Goal: Task Accomplishment & Management: Complete application form

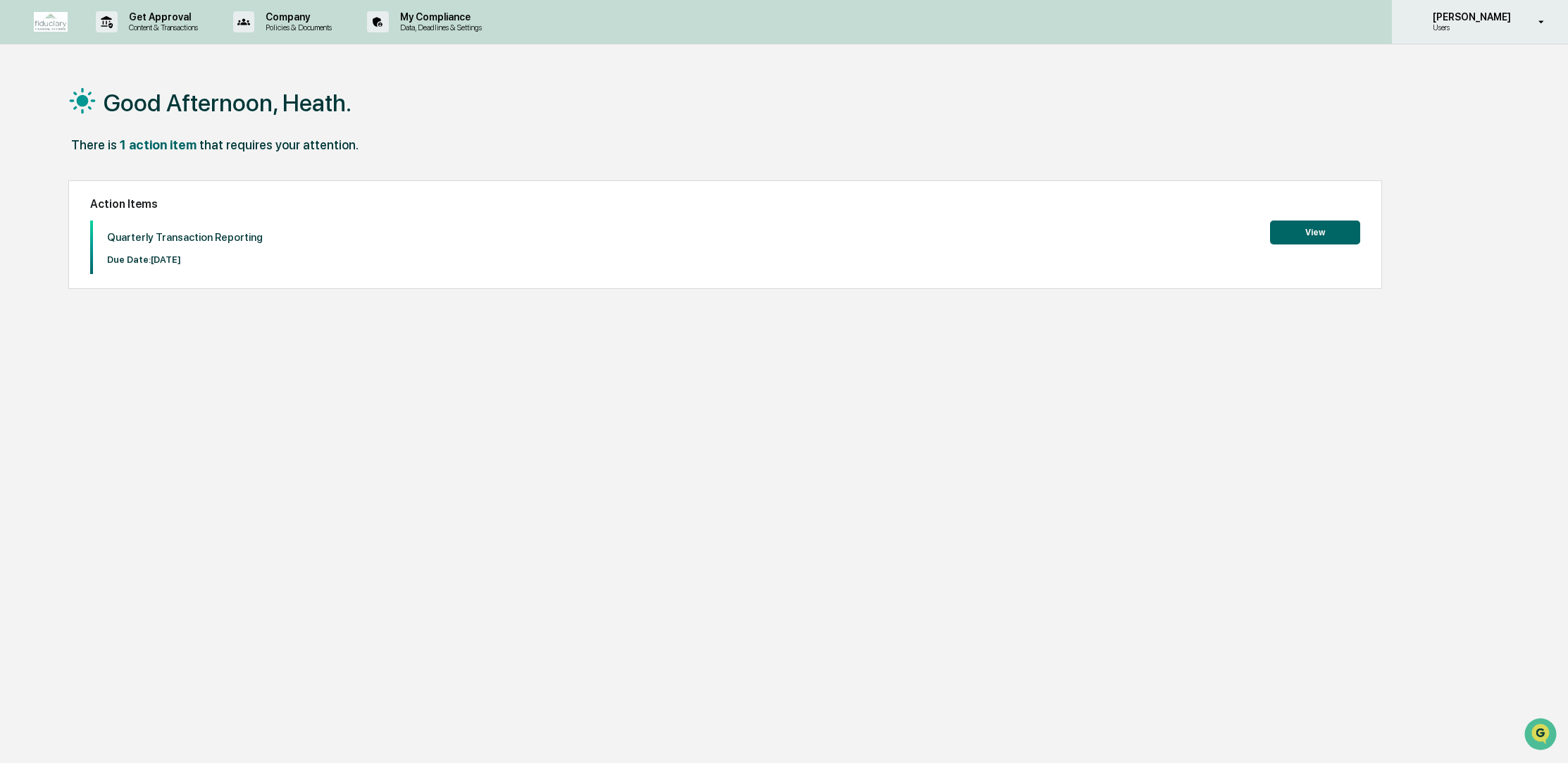
click at [1539, 25] on icon at bounding box center [1542, 21] width 25 height 13
drag, startPoint x: 1200, startPoint y: 320, endPoint x: 1119, endPoint y: 255, distance: 103.9
click at [1199, 320] on div at bounding box center [784, 381] width 1568 height 763
click at [1330, 231] on button "View" at bounding box center [1314, 232] width 90 height 24
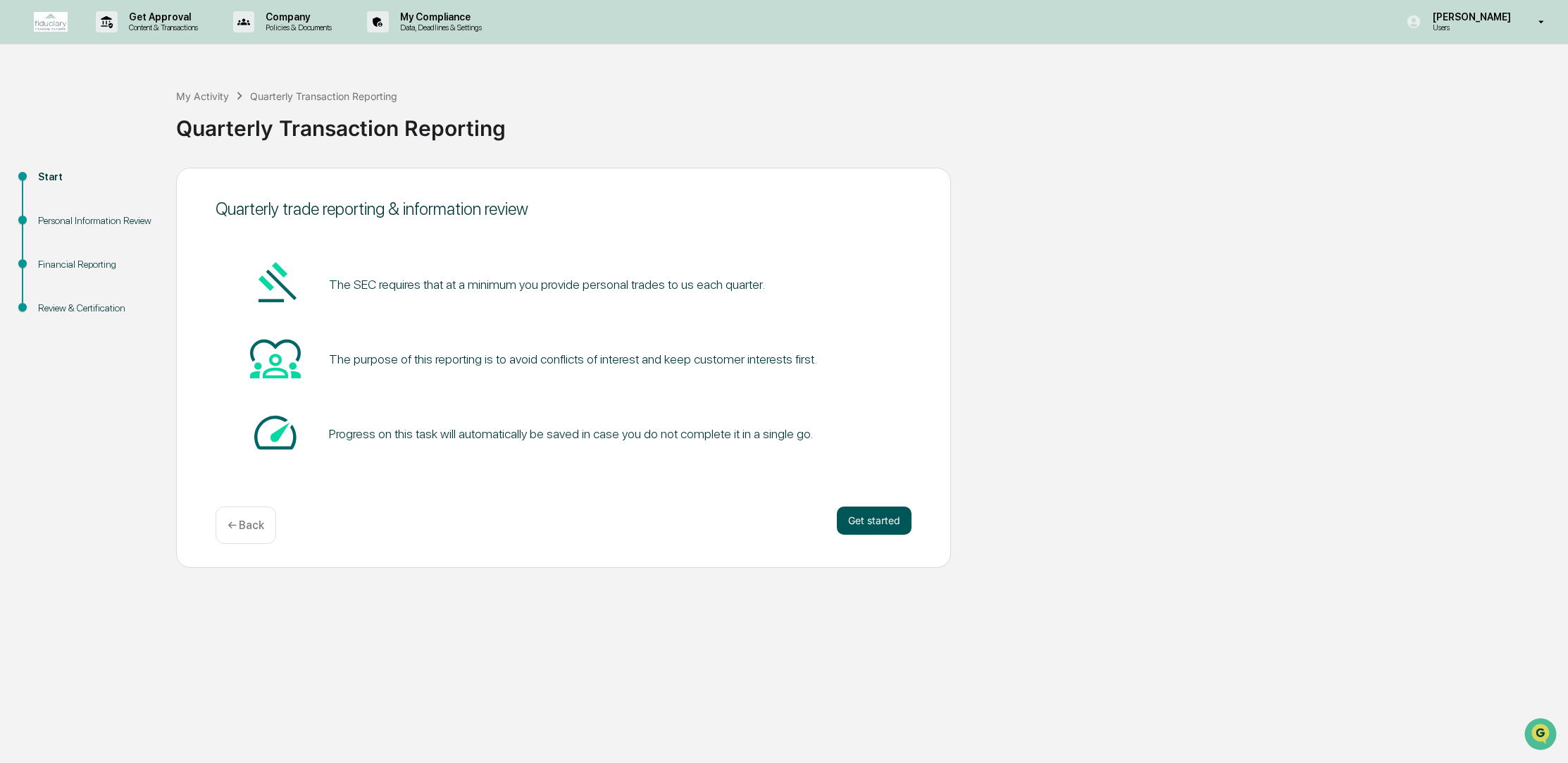
click at [874, 515] on button "Get started" at bounding box center [874, 521] width 75 height 28
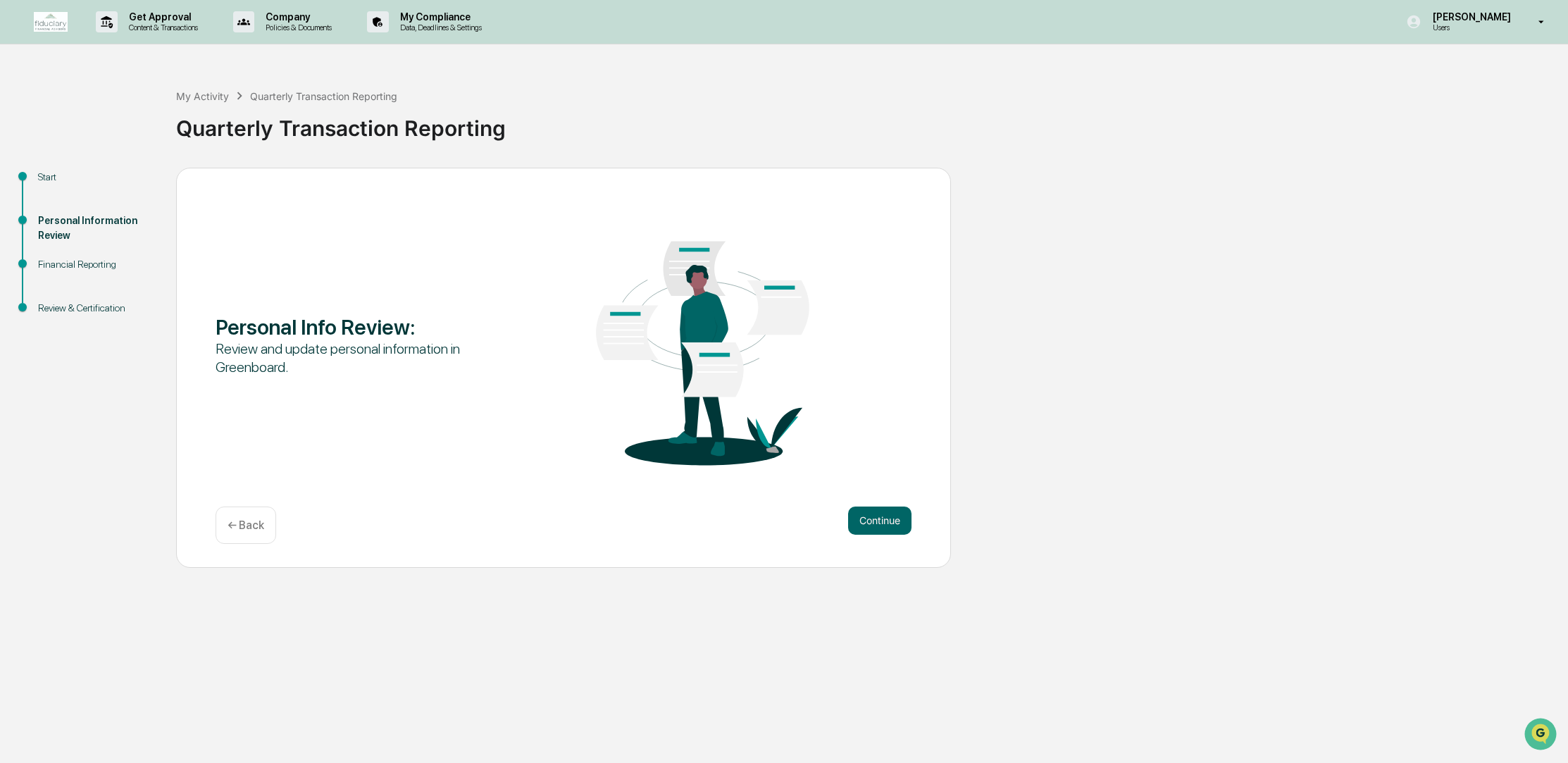
click at [874, 515] on button "Continue" at bounding box center [879, 521] width 63 height 28
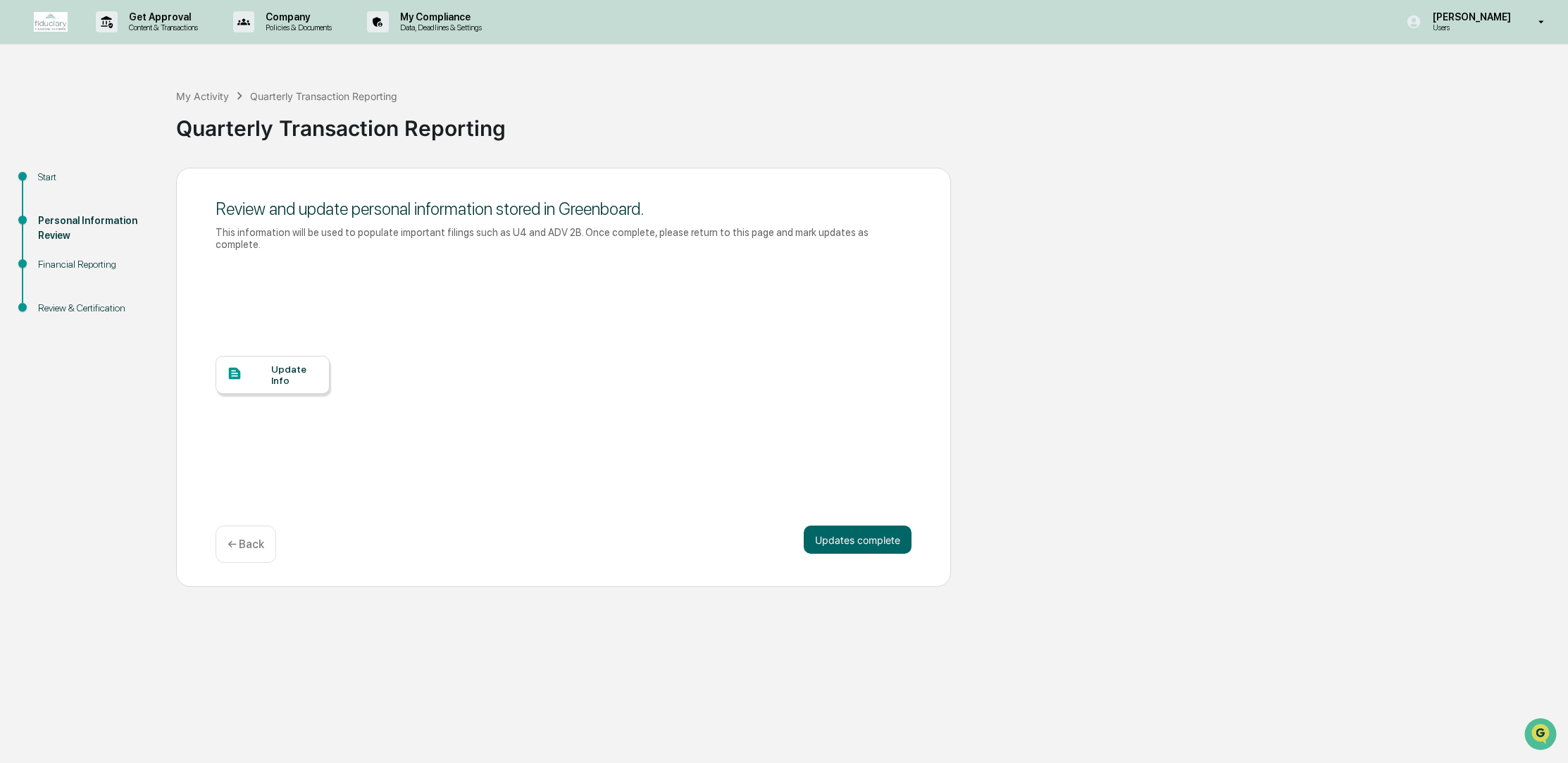
click at [264, 374] on div "Update Info" at bounding box center [272, 375] width 114 height 38
click at [1532, 733] on img "Open customer support" at bounding box center [1540, 735] width 36 height 28
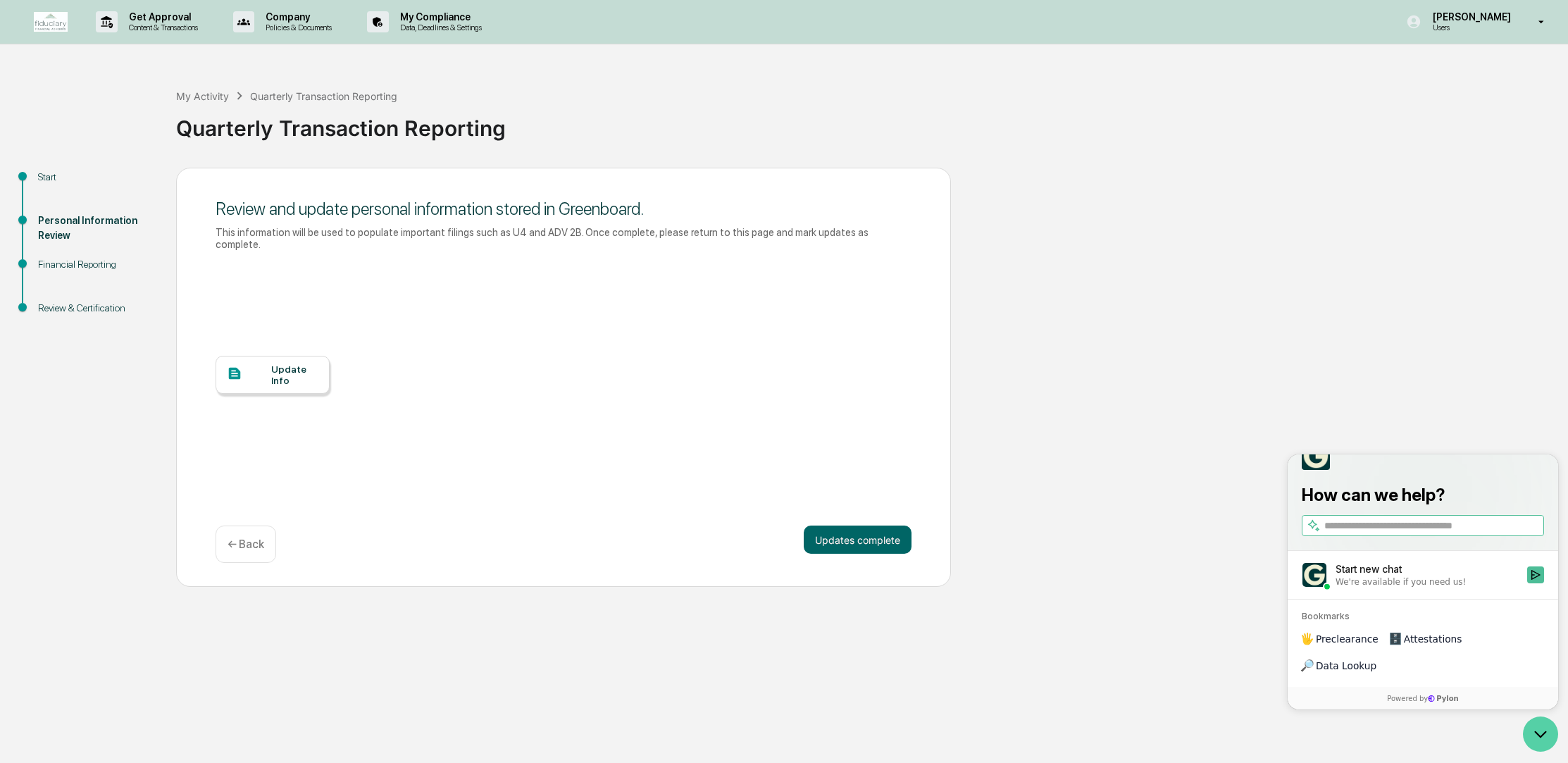
click at [1531, 733] on icon "Open customer support" at bounding box center [1540, 735] width 36 height 36
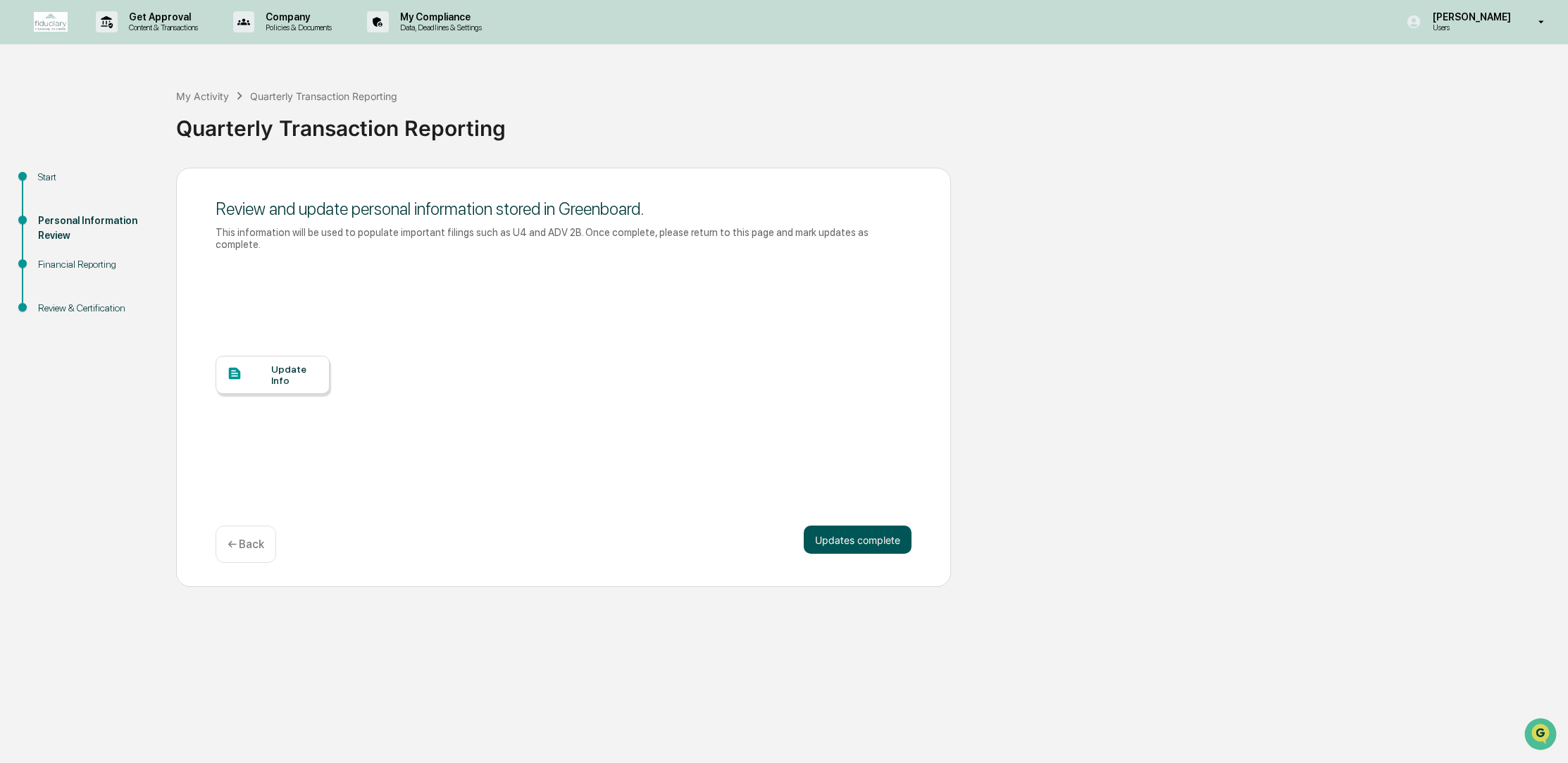
click at [859, 526] on button "Updates complete" at bounding box center [857, 540] width 108 height 28
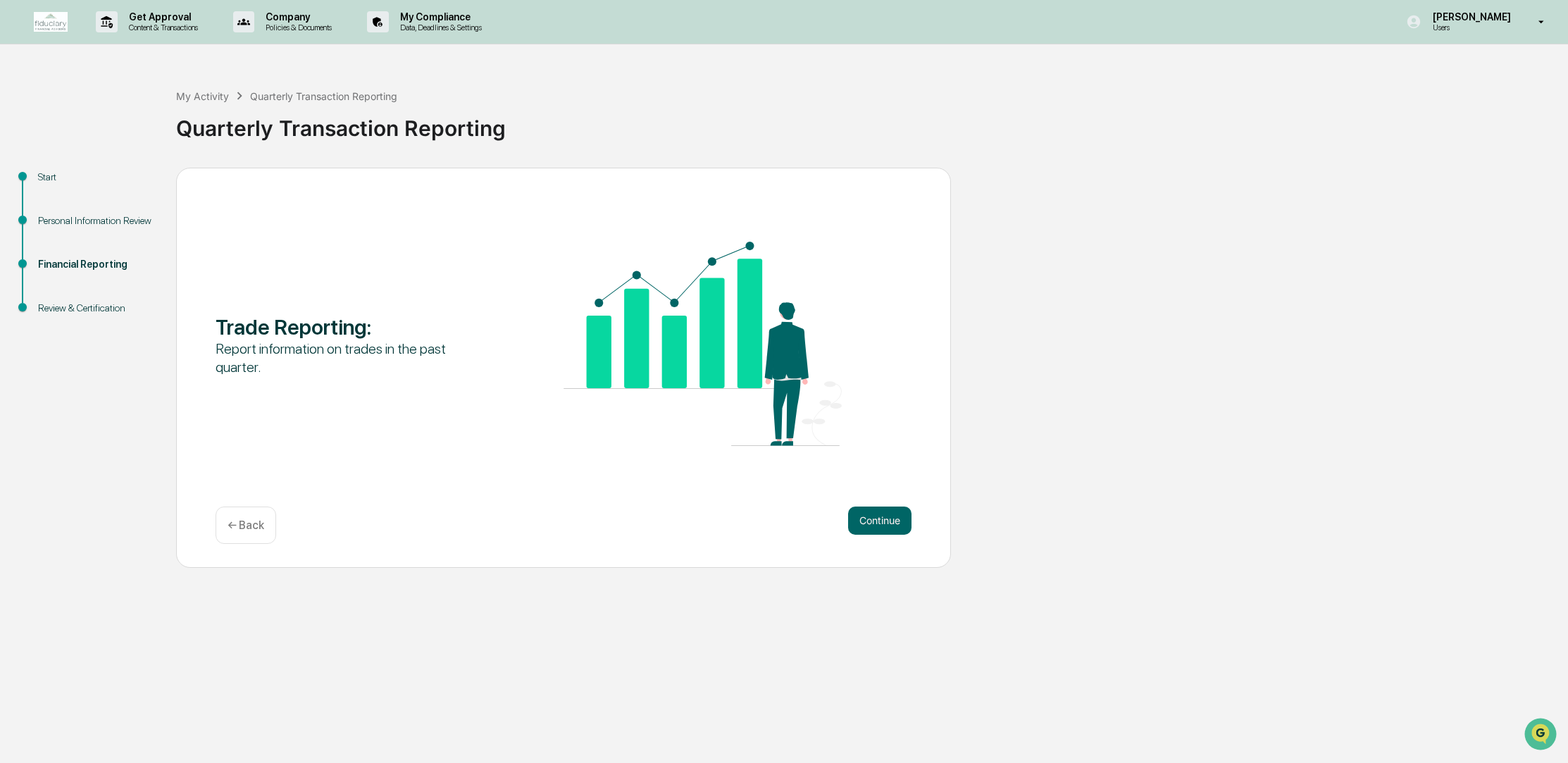
click at [859, 524] on button "Continue" at bounding box center [879, 521] width 63 height 28
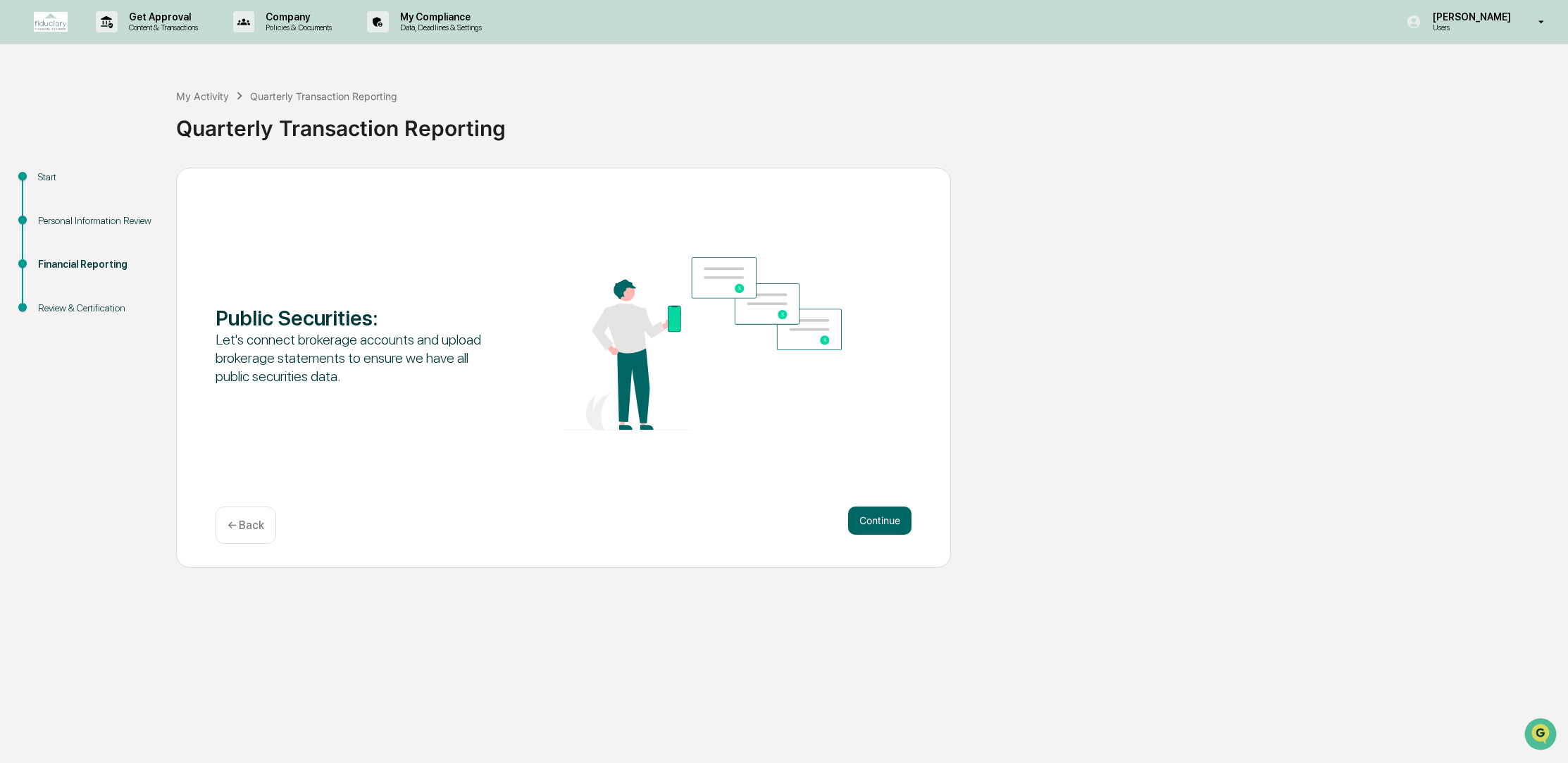
click at [859, 524] on button "Continue" at bounding box center [879, 521] width 63 height 28
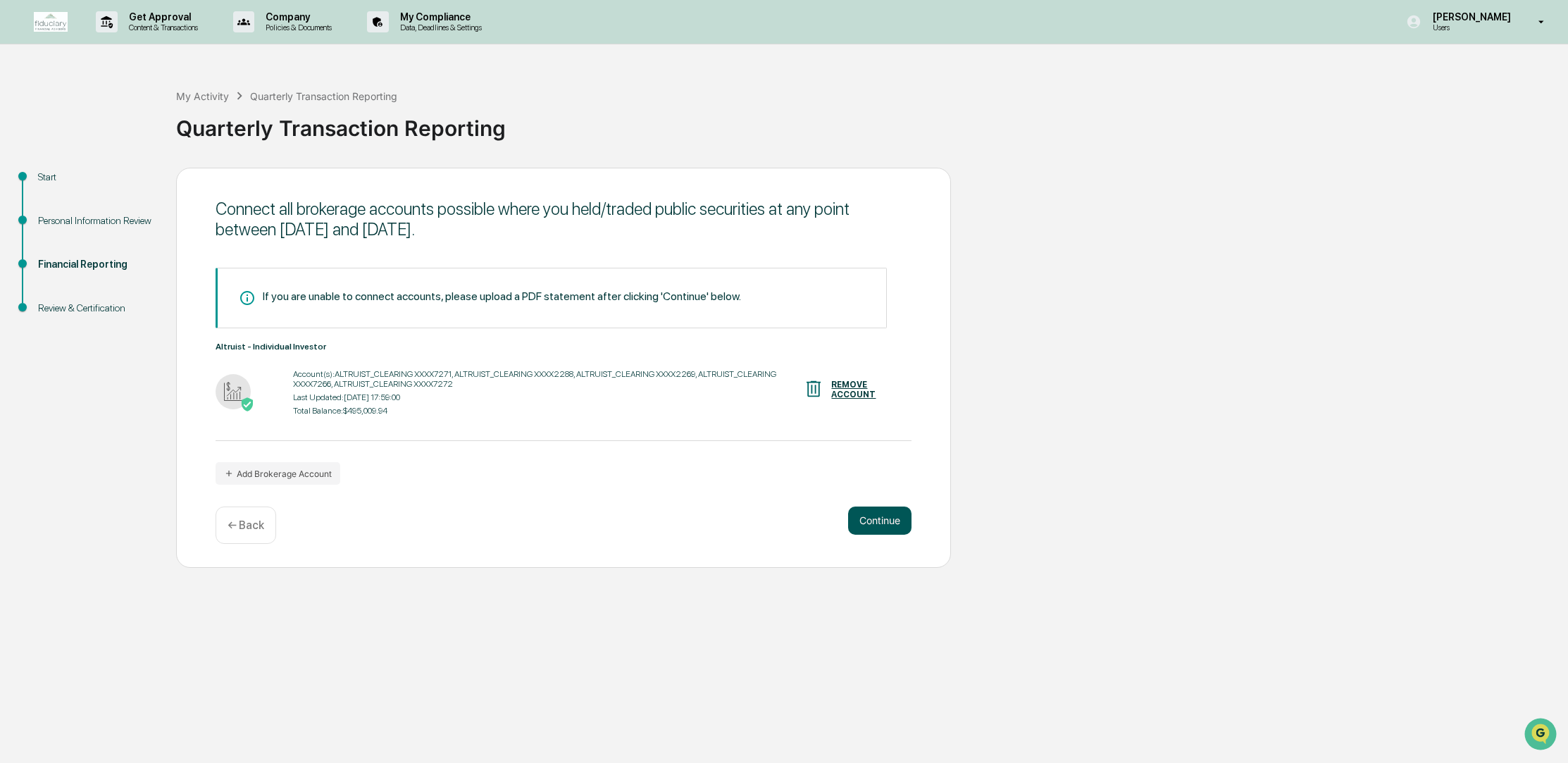
click at [895, 522] on button "Continue" at bounding box center [879, 521] width 63 height 28
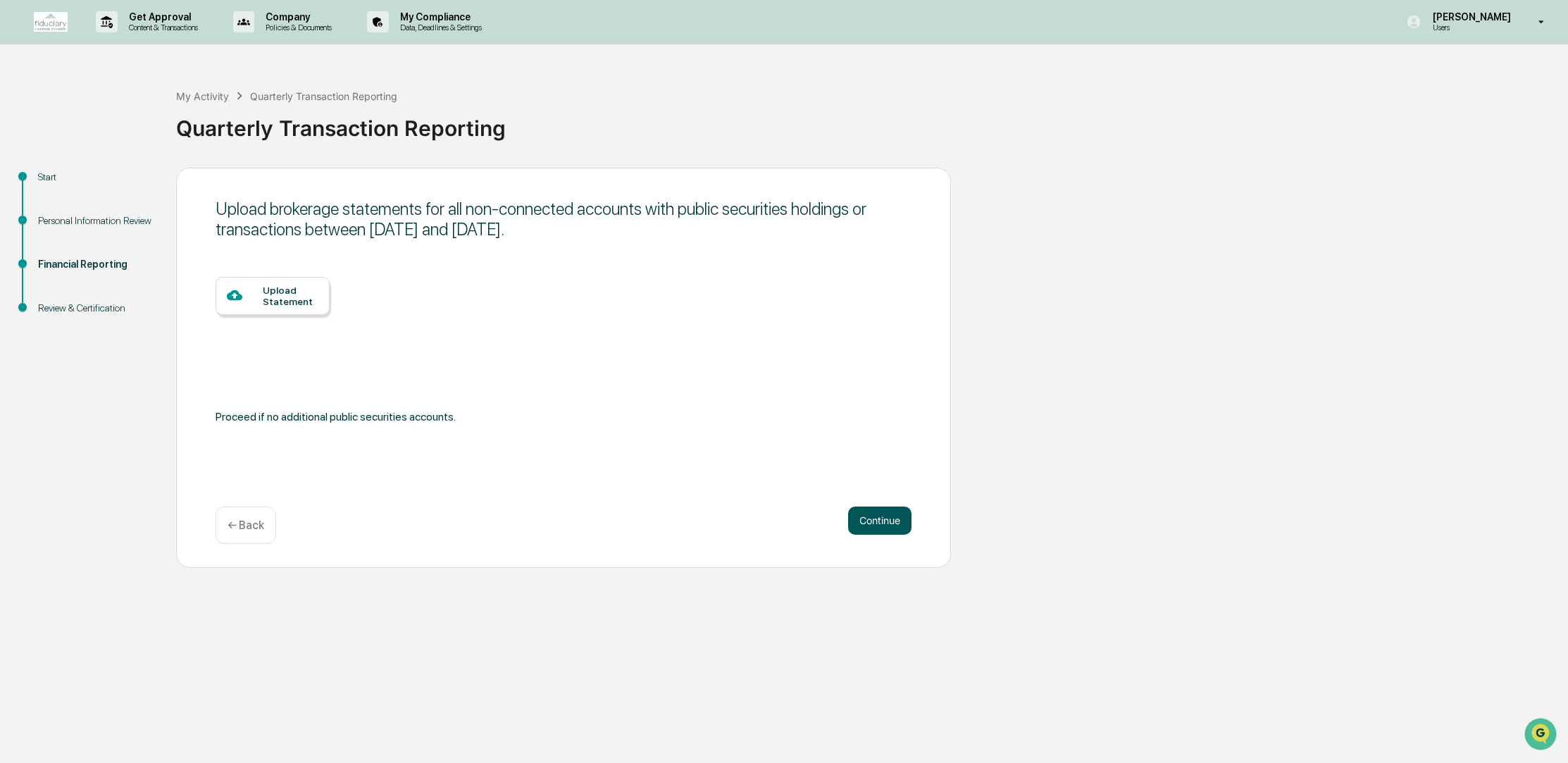
click at [871, 523] on button "Continue" at bounding box center [879, 521] width 63 height 28
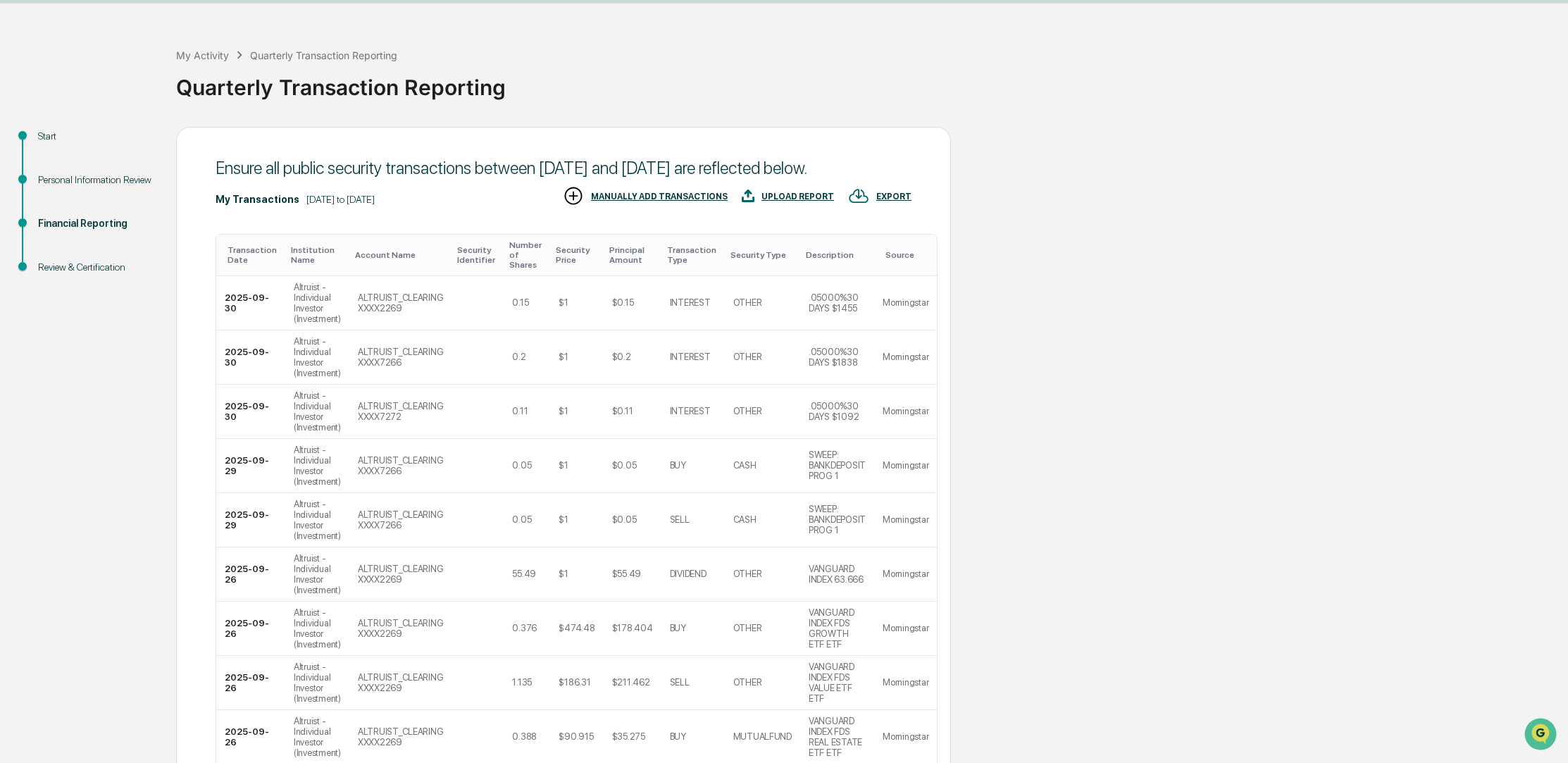
scroll to position [256, 0]
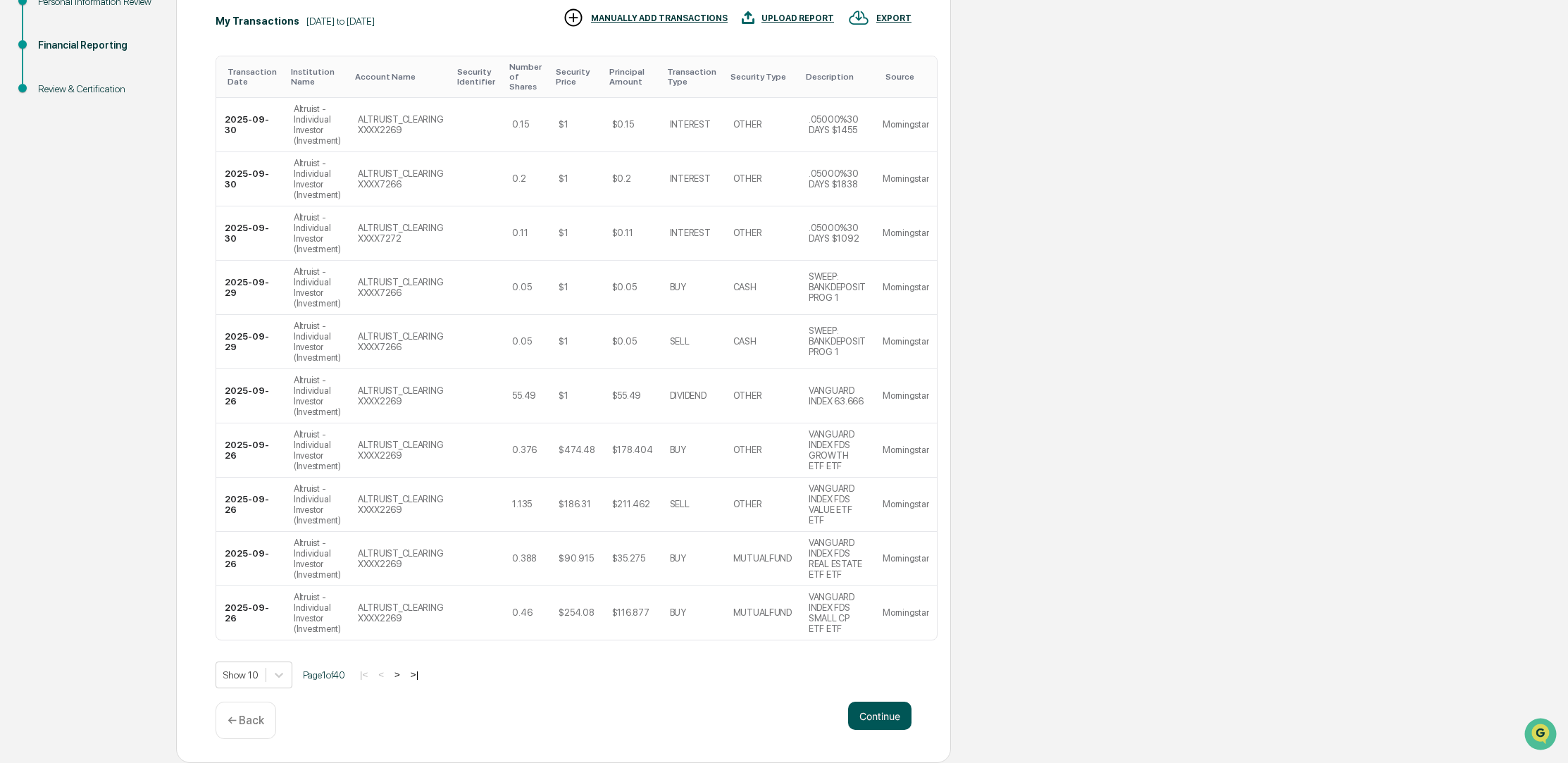
click at [869, 712] on button "Continue" at bounding box center [879, 716] width 63 height 28
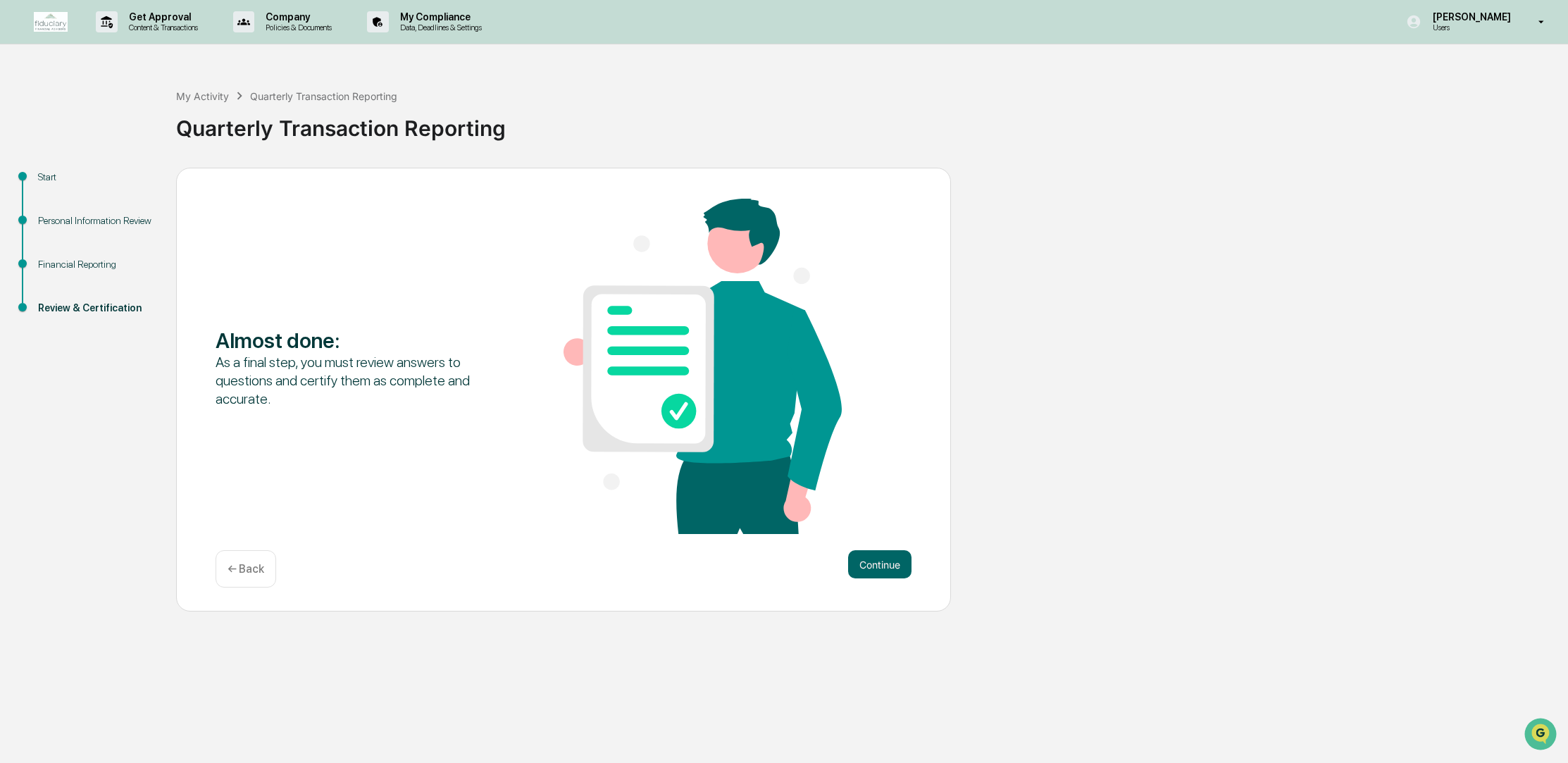
scroll to position [0, 0]
click at [867, 566] on button "Continue" at bounding box center [879, 564] width 63 height 28
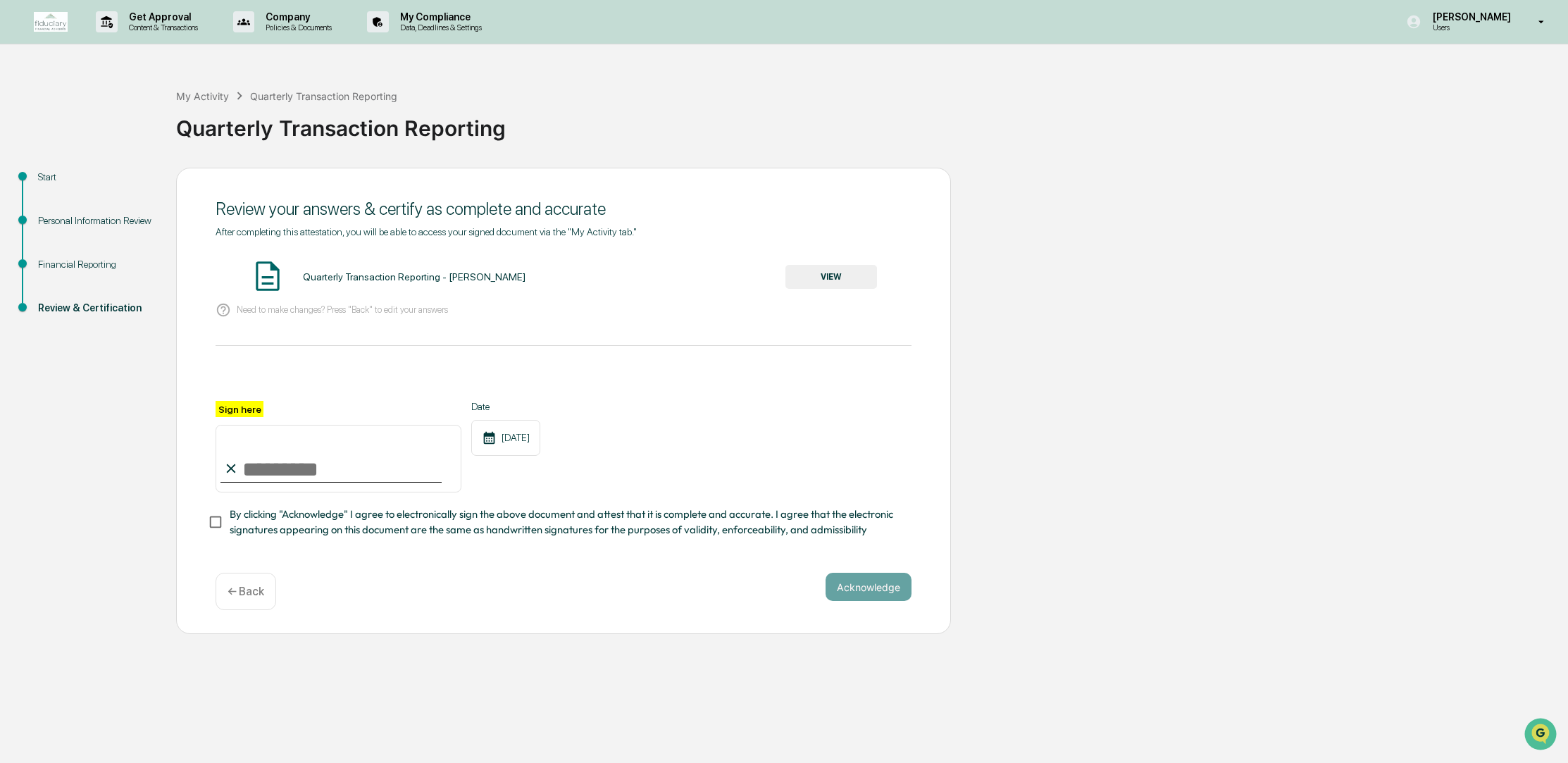
click at [817, 278] on button "VIEW" at bounding box center [831, 277] width 92 height 24
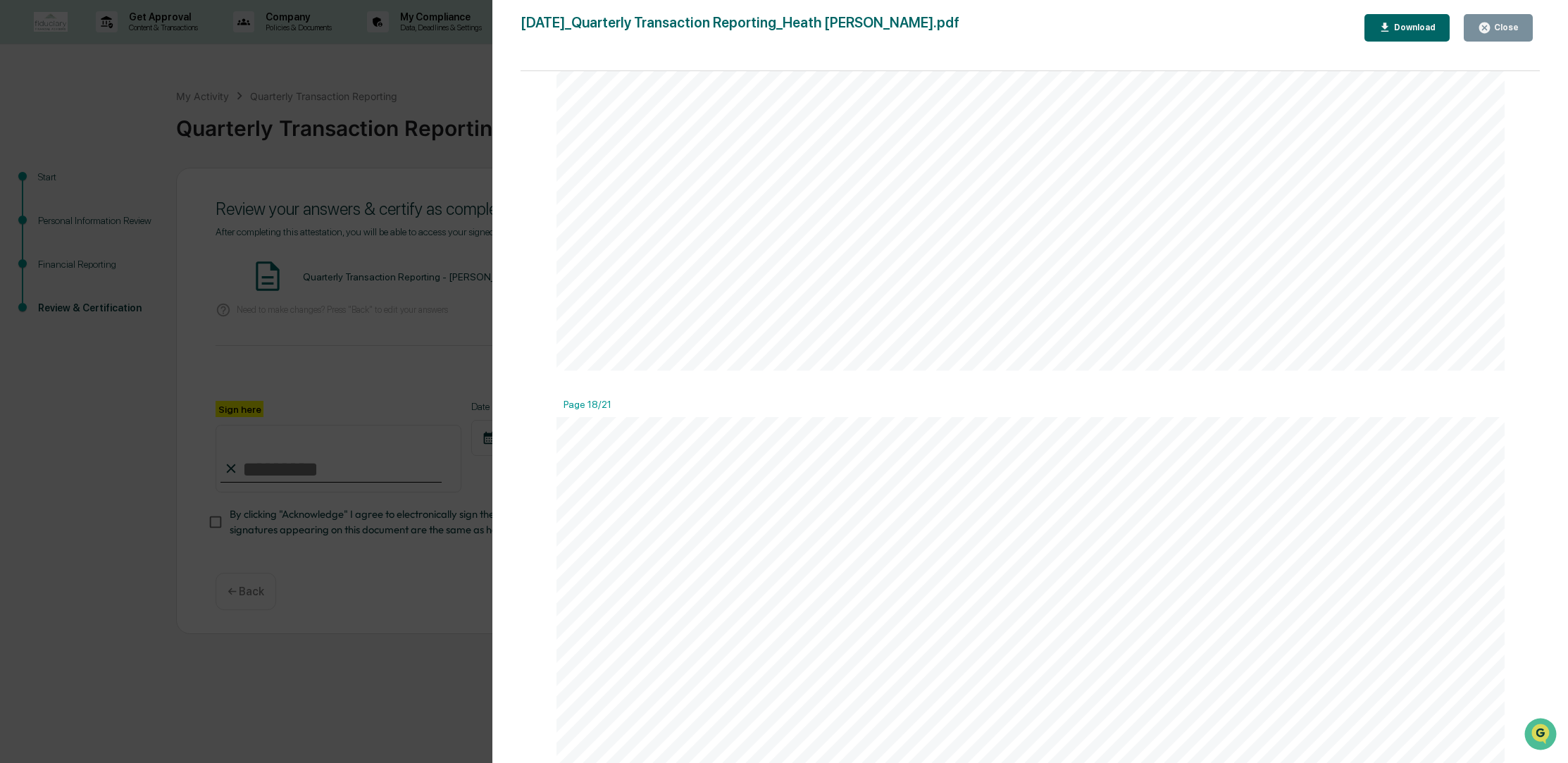
scroll to position [28456, 0]
click at [1526, 21] on button "Close" at bounding box center [1499, 28] width 69 height 28
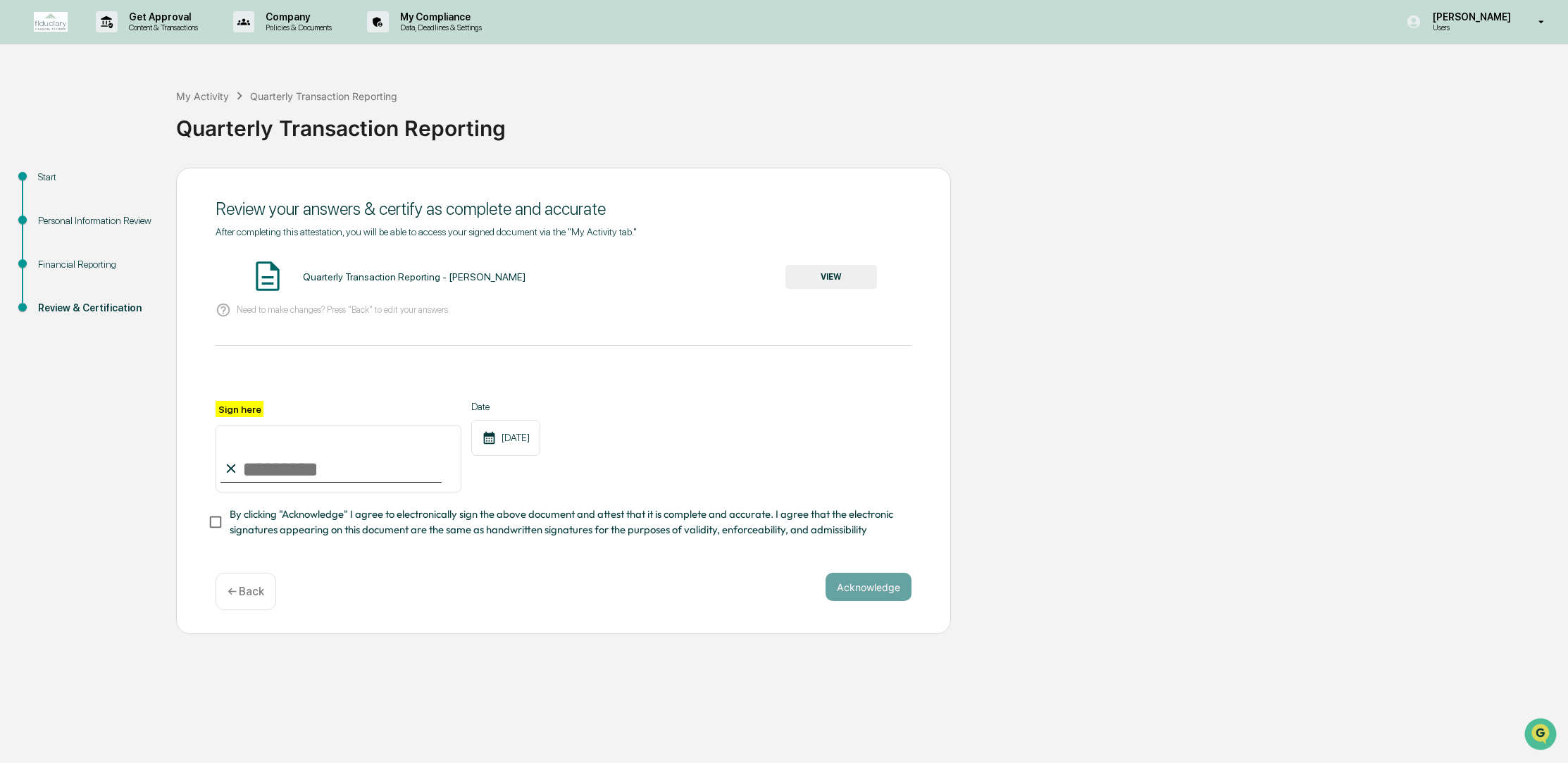
click at [276, 468] on input "Sign here" at bounding box center [338, 459] width 246 height 68
type input "**********"
click at [850, 584] on button "Acknowledge" at bounding box center [869, 588] width 86 height 28
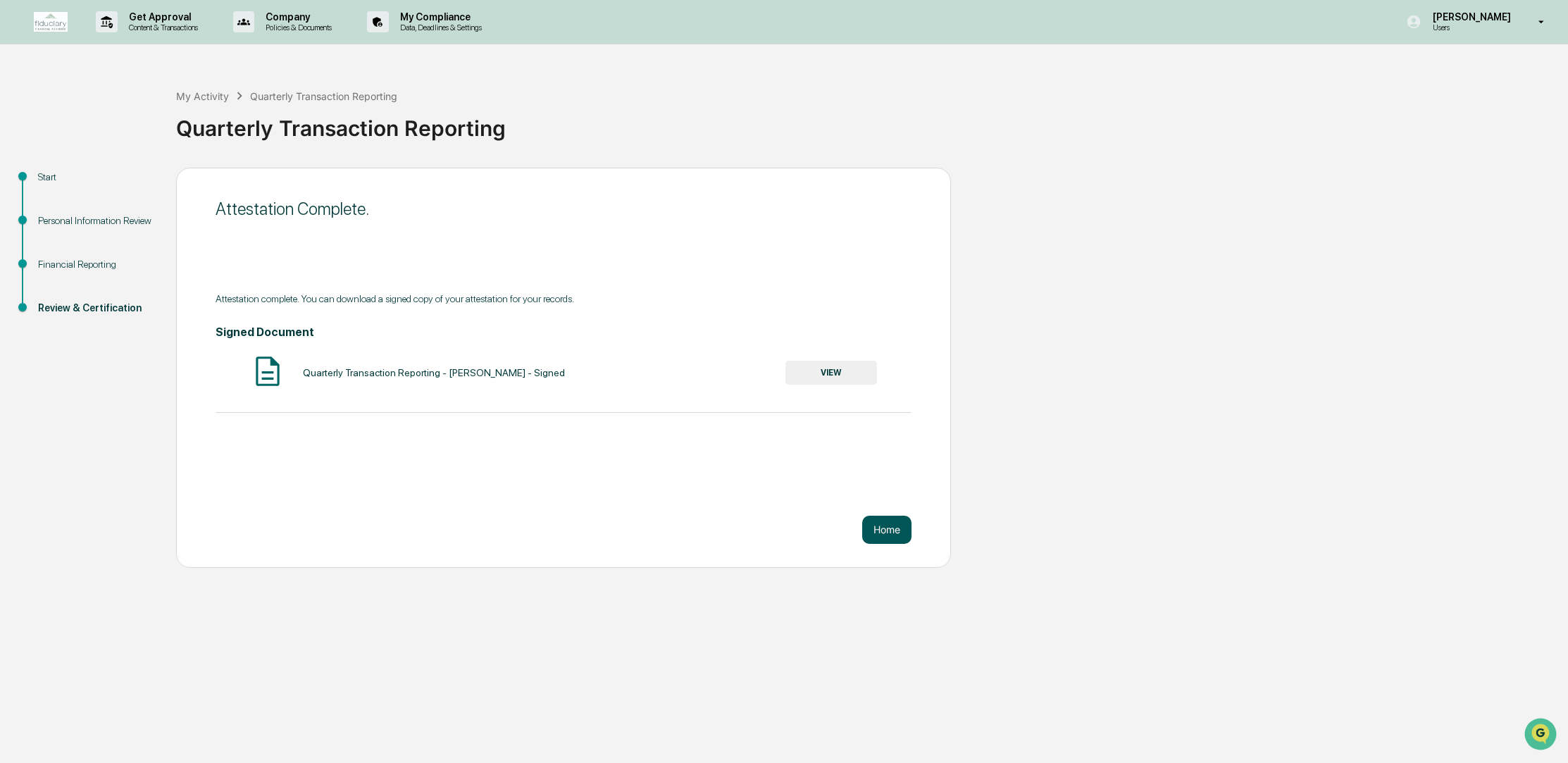
click at [876, 536] on button "Home" at bounding box center [886, 530] width 49 height 28
